Goal: Navigation & Orientation: Understand site structure

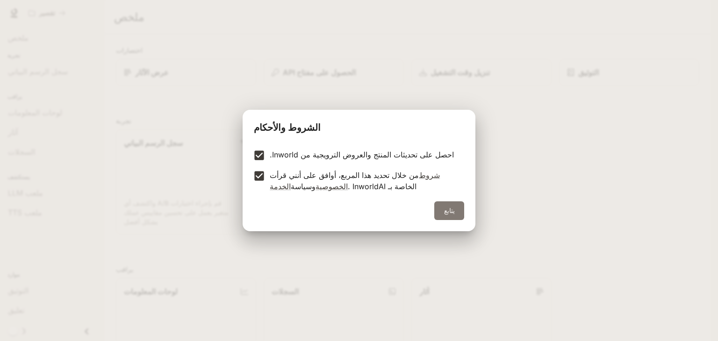
click at [449, 208] on font "يتابع" at bounding box center [449, 211] width 11 height 8
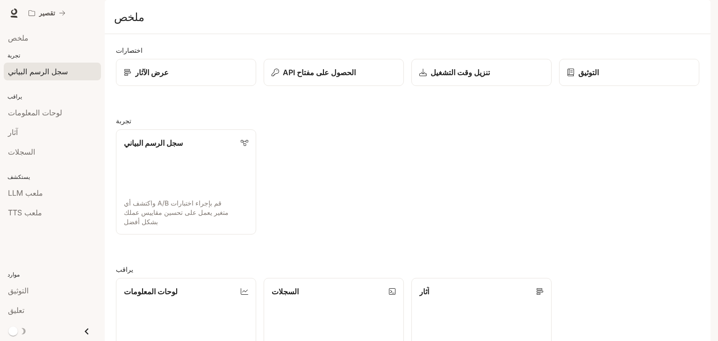
click at [32, 73] on font "سجل الرسم البياني" at bounding box center [38, 71] width 60 height 9
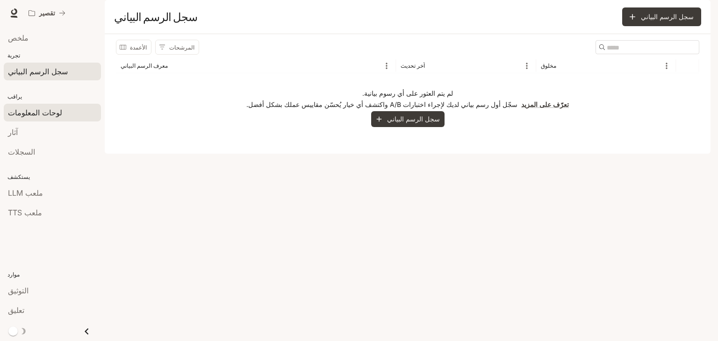
click at [33, 114] on font "لوحات المعلومات" at bounding box center [35, 112] width 54 height 9
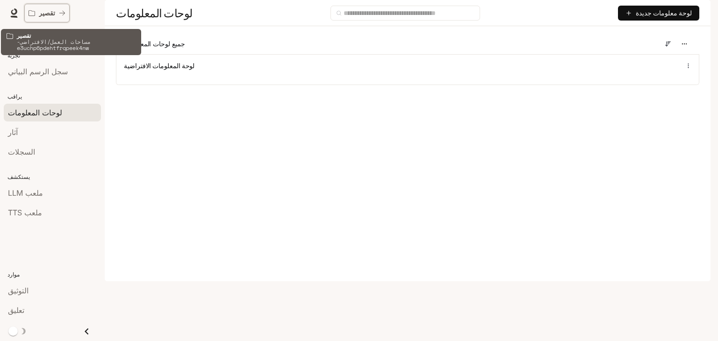
click at [43, 14] on font "تقصير" at bounding box center [47, 13] width 16 height 8
